Goal: Information Seeking & Learning: Learn about a topic

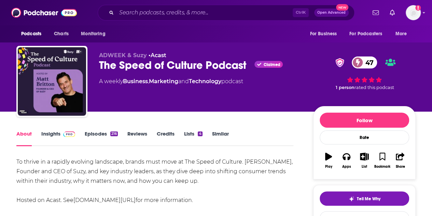
click at [55, 135] on link "Insights" at bounding box center [58, 138] width 34 height 16
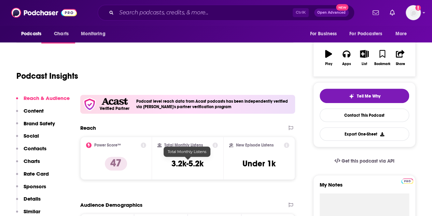
scroll to position [137, 0]
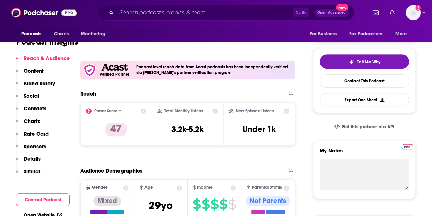
click at [216, 110] on icon at bounding box center [215, 110] width 5 height 5
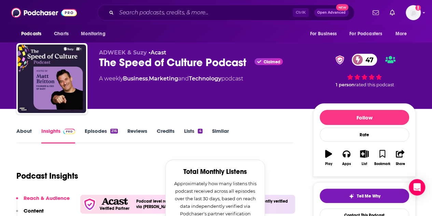
scroll to position [0, 0]
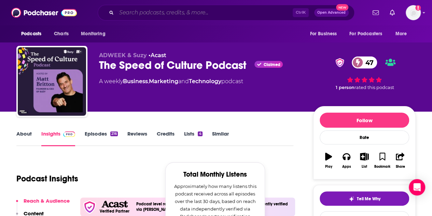
click at [147, 17] on input "Search podcasts, credits, & more..." at bounding box center [205, 12] width 176 height 11
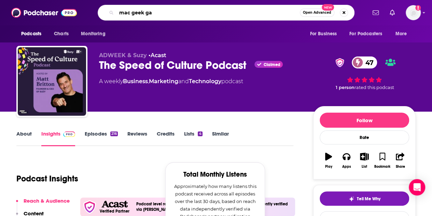
type input "mac geek gab"
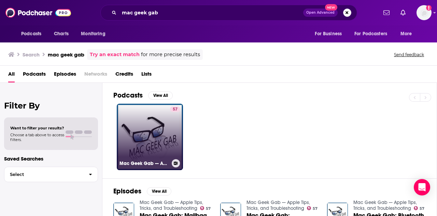
click at [175, 124] on div "57" at bounding box center [175, 132] width 10 height 53
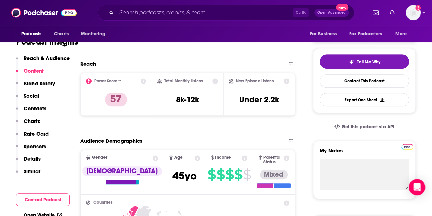
scroll to position [103, 0]
